Goal: Task Accomplishment & Management: Use online tool/utility

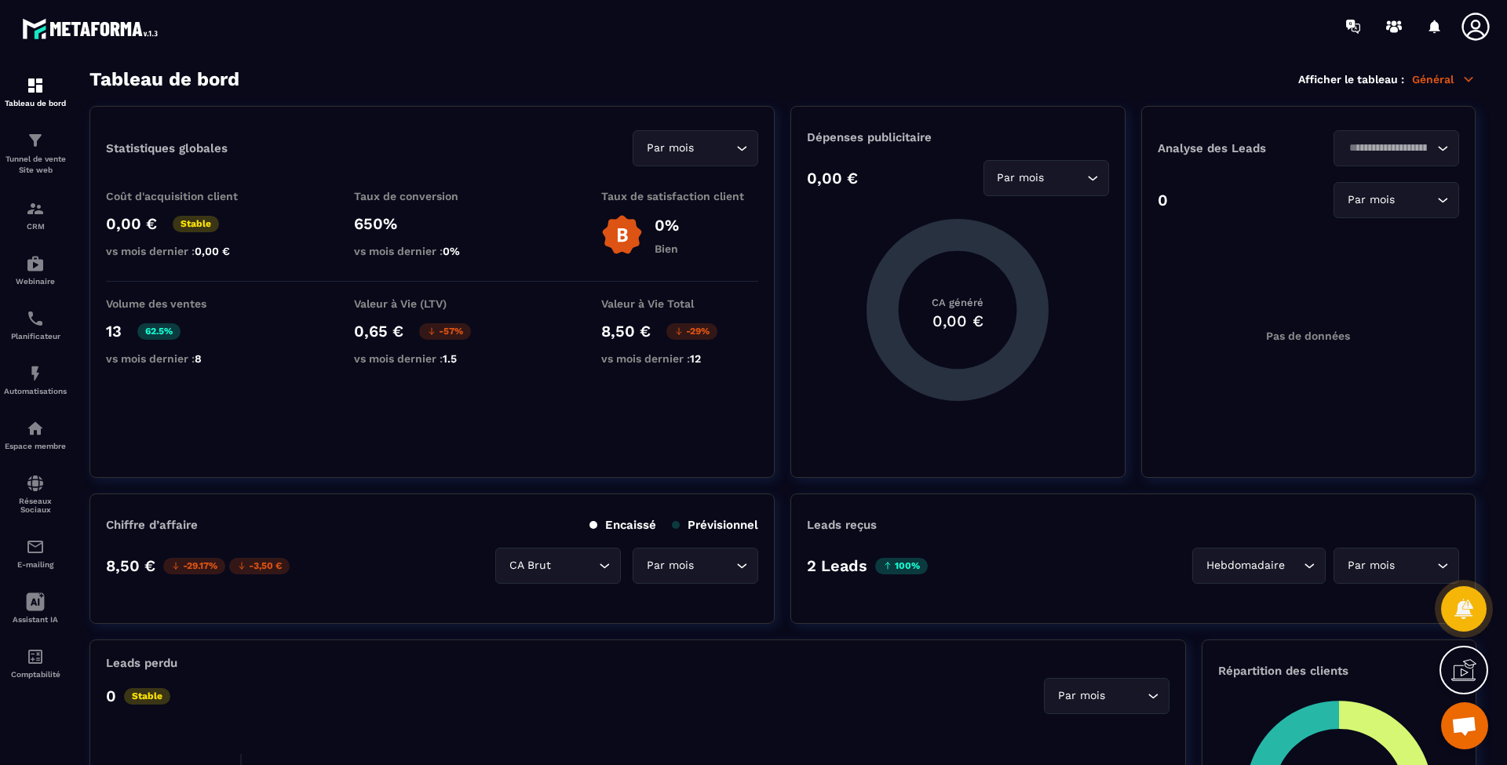
click at [60, 162] on p "Tunnel de vente Site web" at bounding box center [35, 165] width 63 height 22
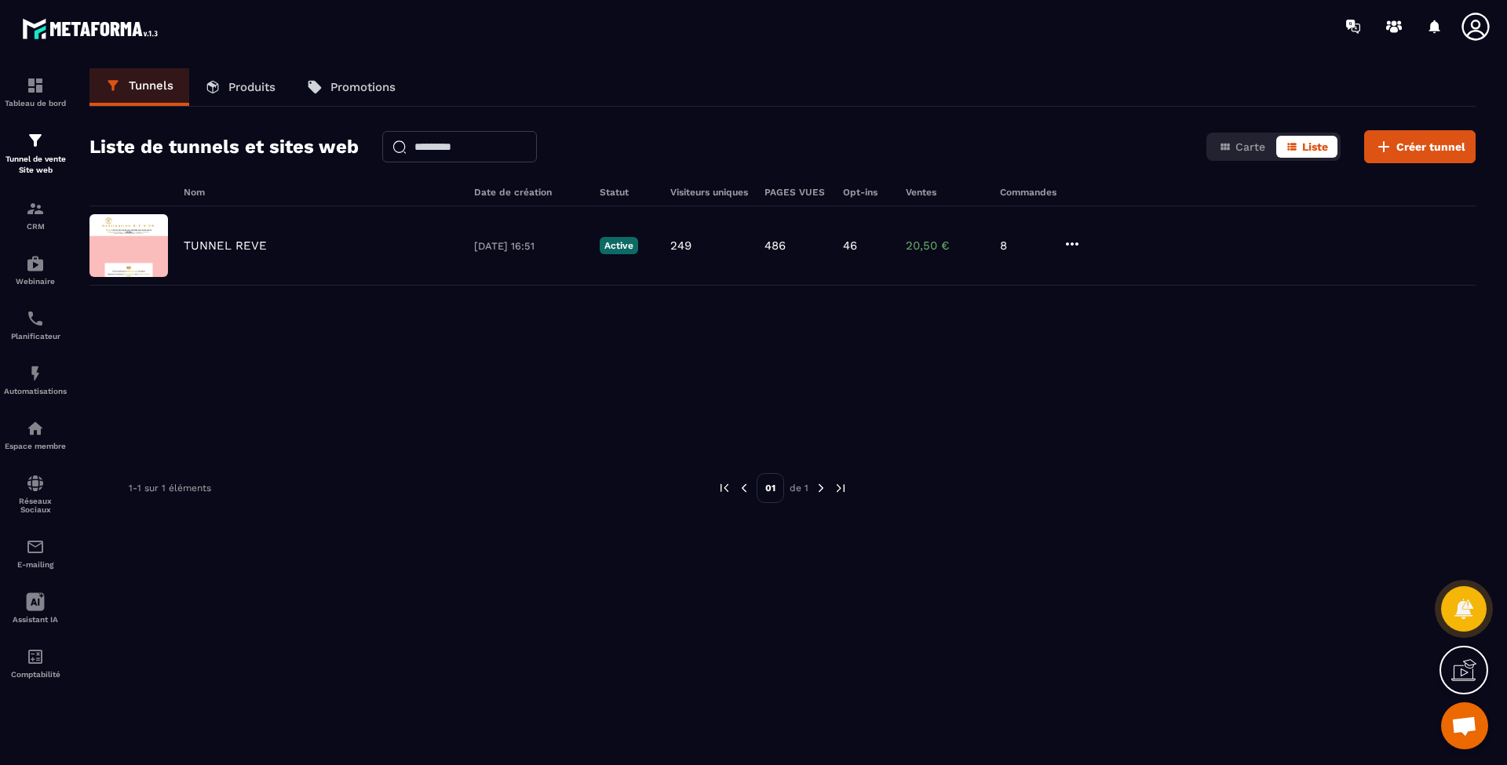
click at [198, 256] on div "TUNNEL REVE [DATE] 16:51 Active 249 486 46 20,50 € 8" at bounding box center [782, 245] width 1386 height 79
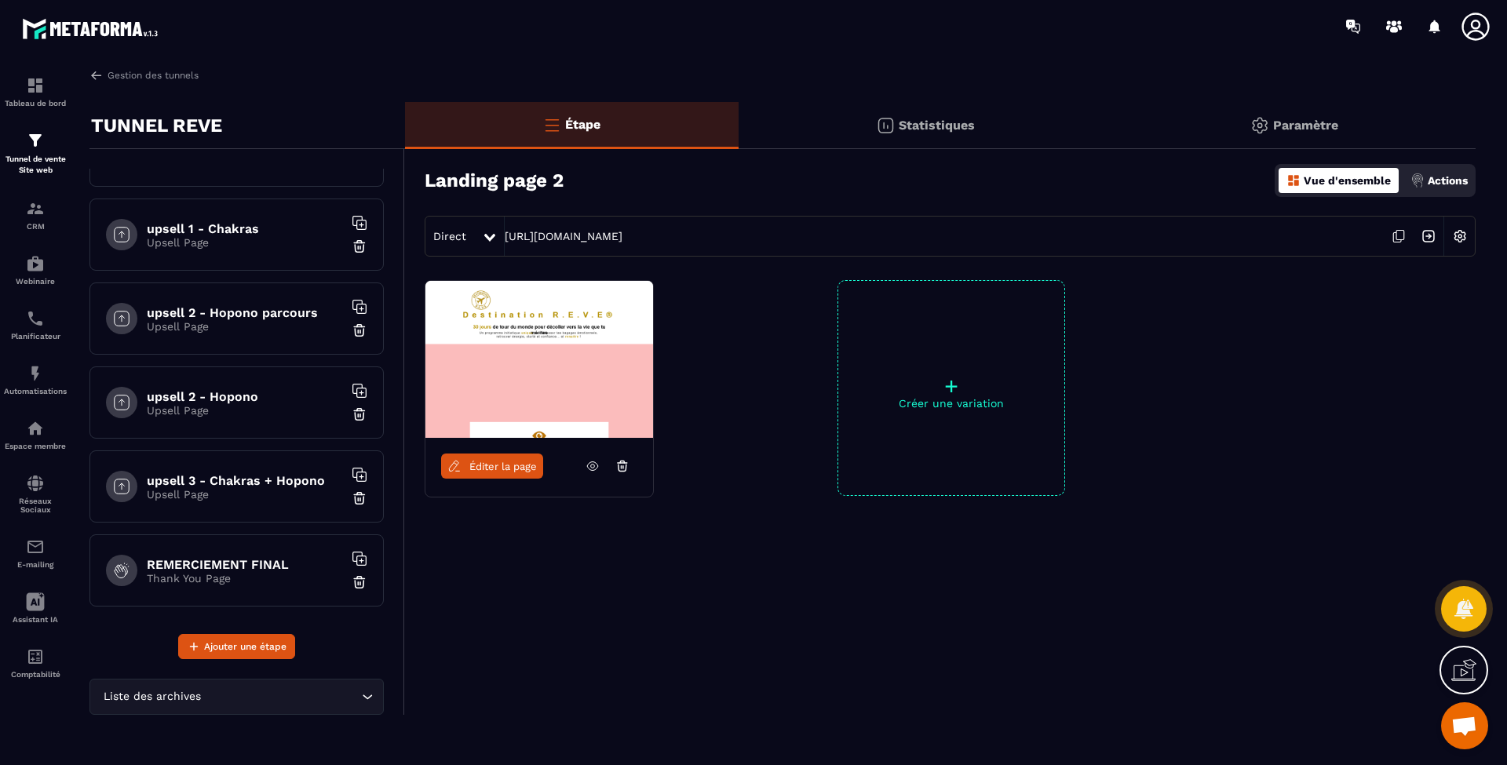
scroll to position [628, 0]
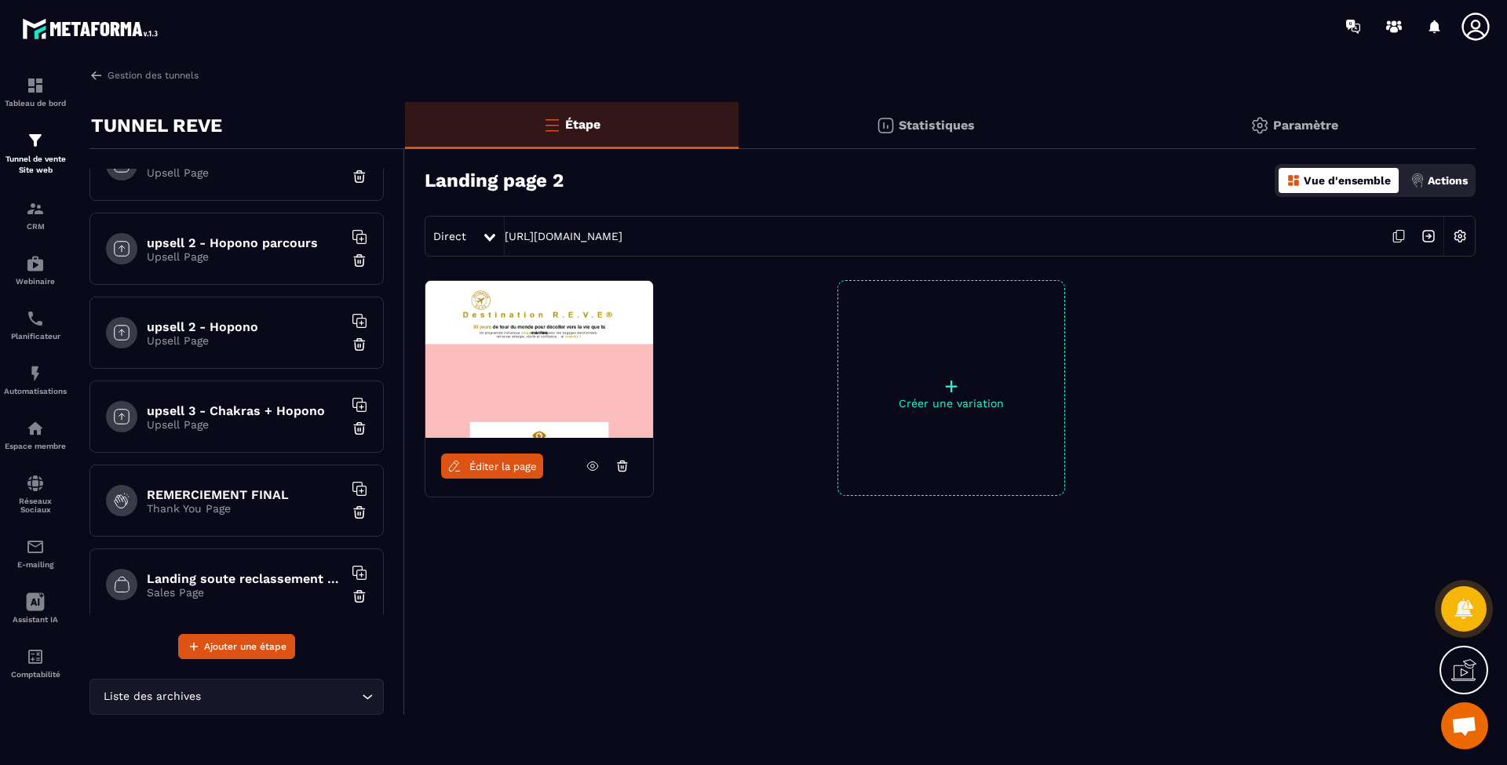
click at [248, 301] on p "Upsell Page" at bounding box center [245, 340] width 196 height 13
